Goal: Task Accomplishment & Management: Manage account settings

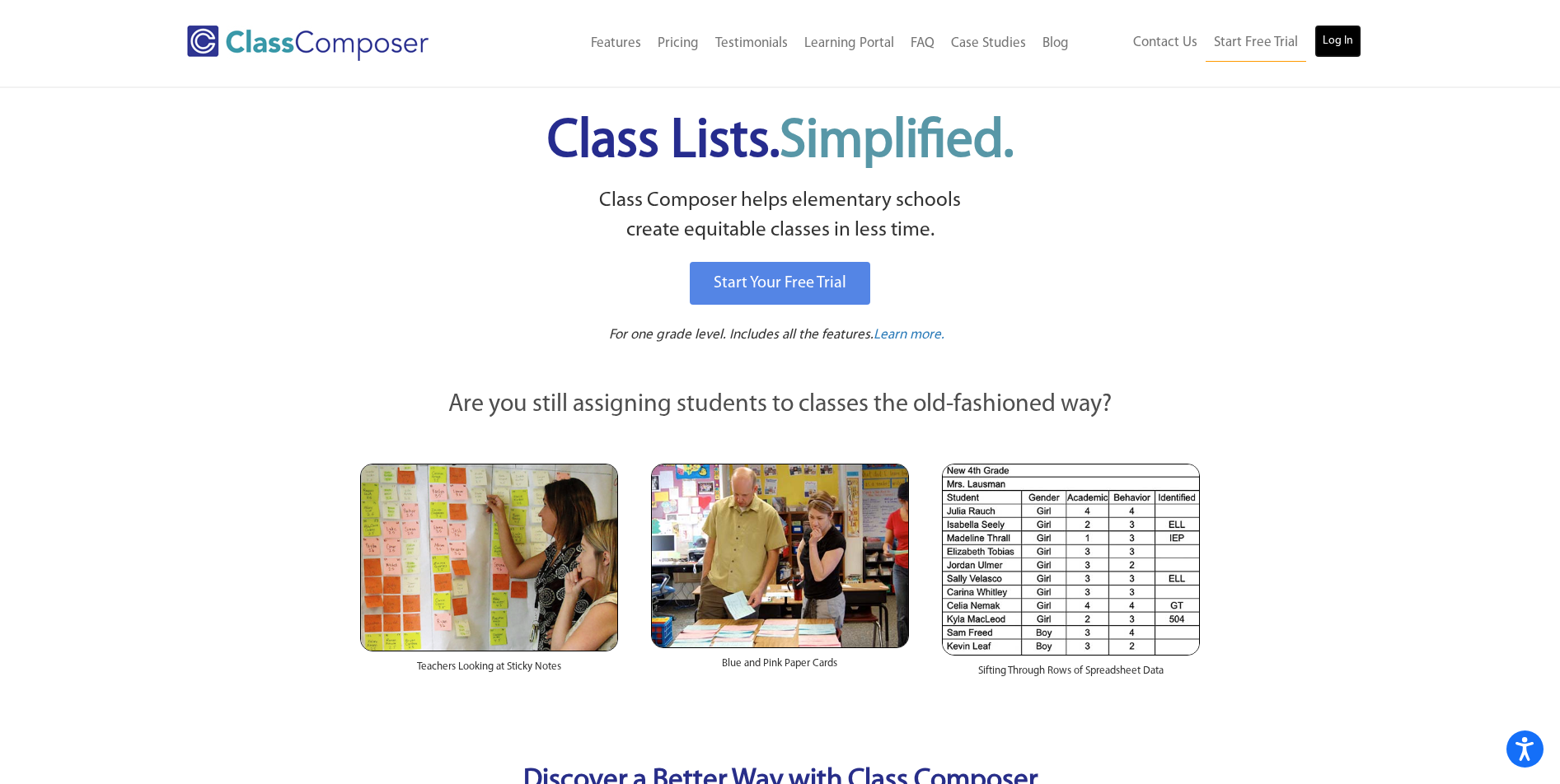
click at [1327, 42] on link "Log In" at bounding box center [1337, 42] width 47 height 33
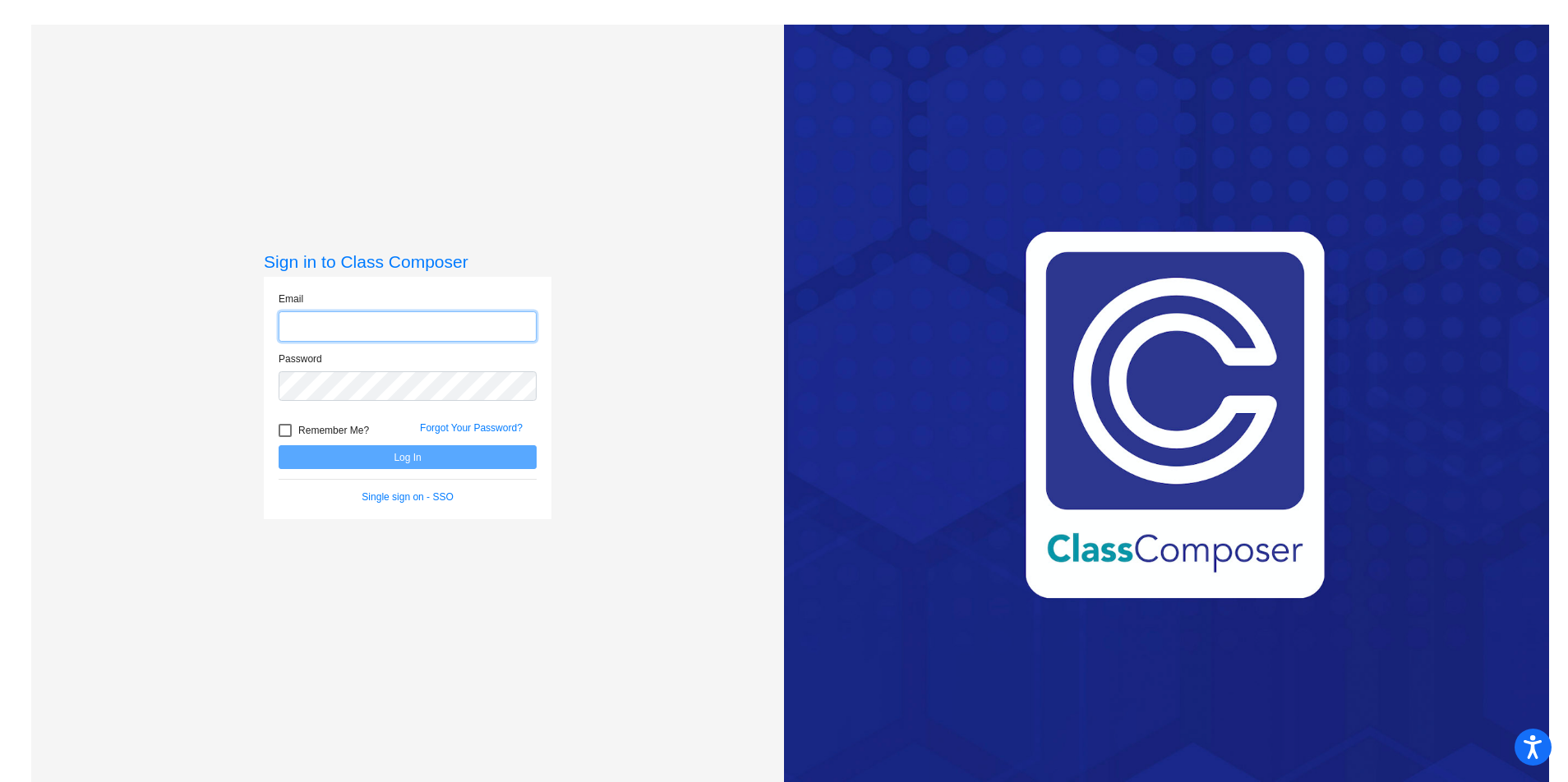
type input "mthomas@cvs.k12.mi.us"
click at [429, 457] on button "Log In" at bounding box center [408, 457] width 258 height 24
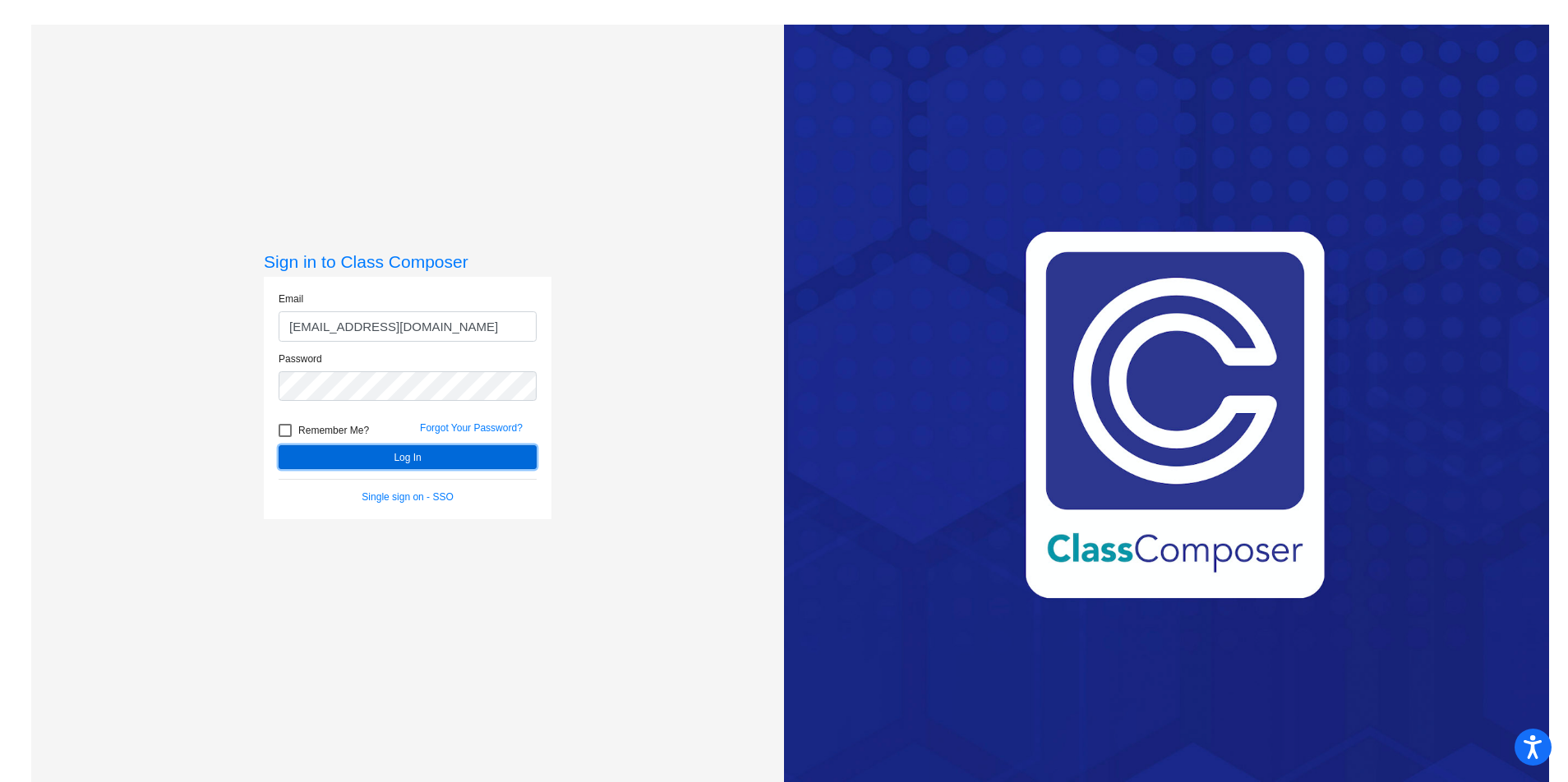
click at [429, 457] on button "Log In" at bounding box center [408, 457] width 258 height 24
